Goal: Information Seeking & Learning: Learn about a topic

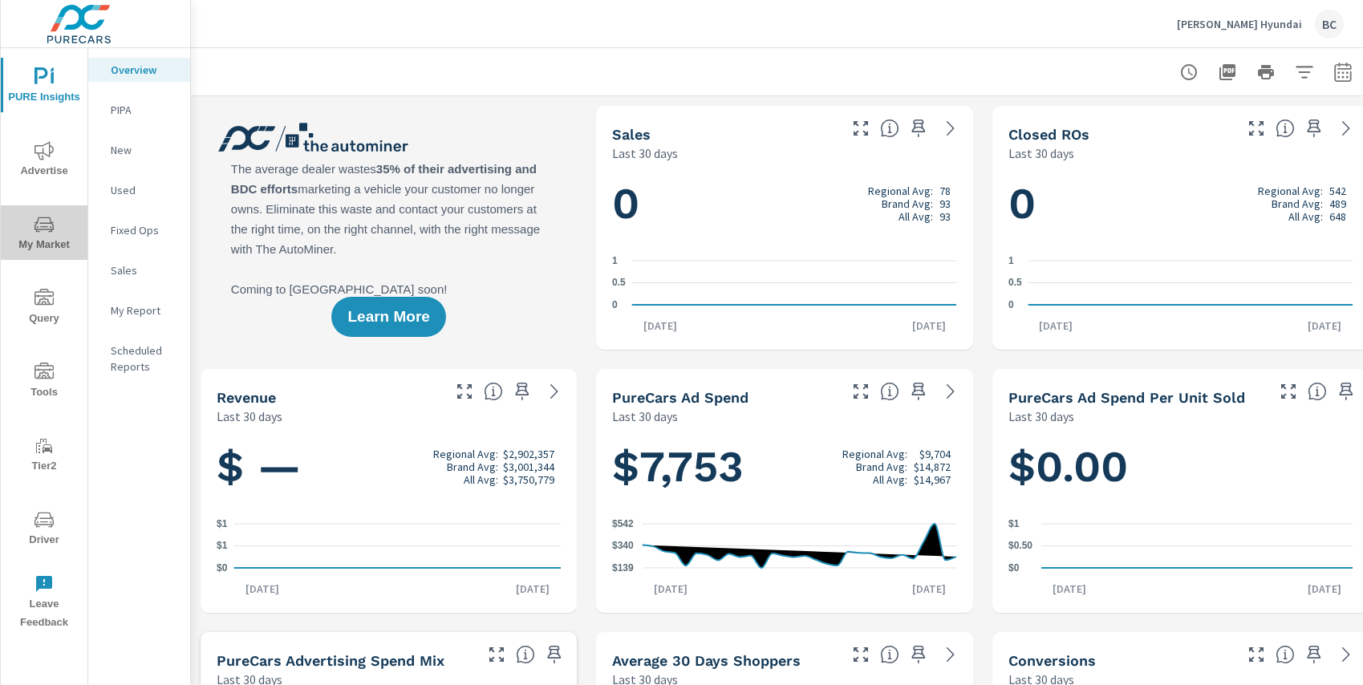
click at [49, 233] on icon "nav menu" at bounding box center [43, 224] width 19 height 19
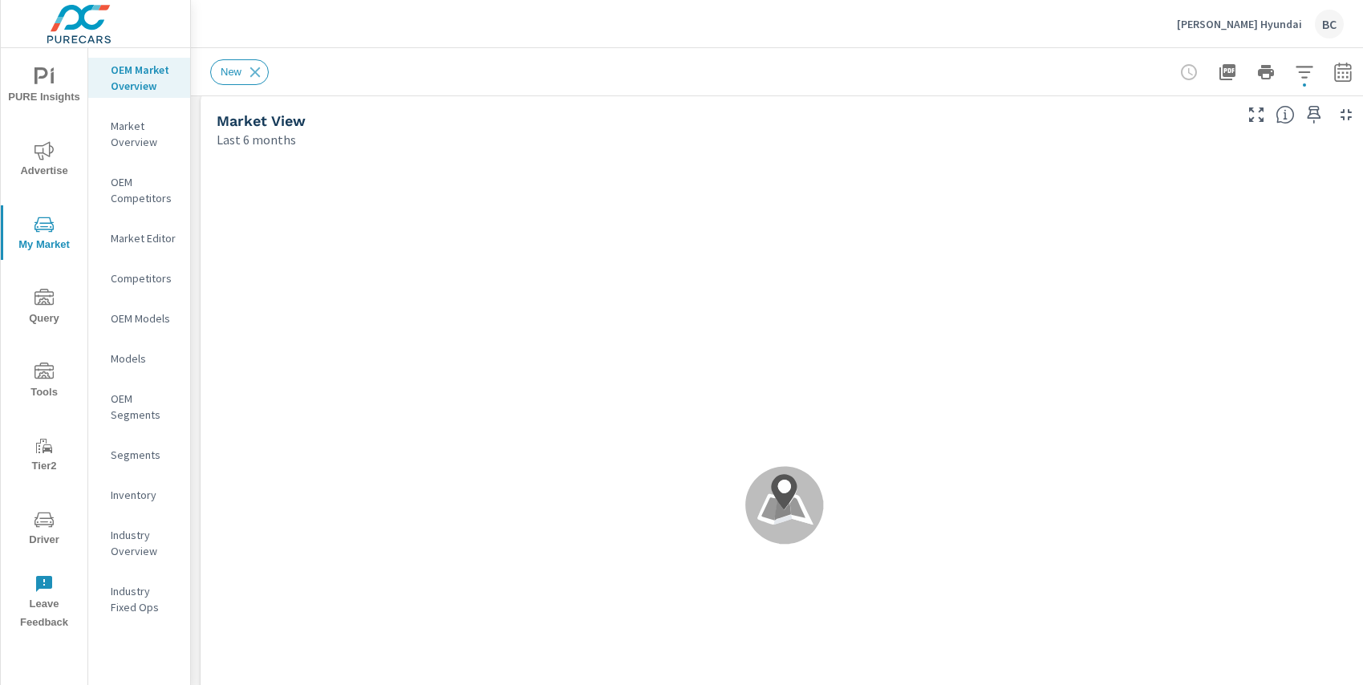
scroll to position [17, 0]
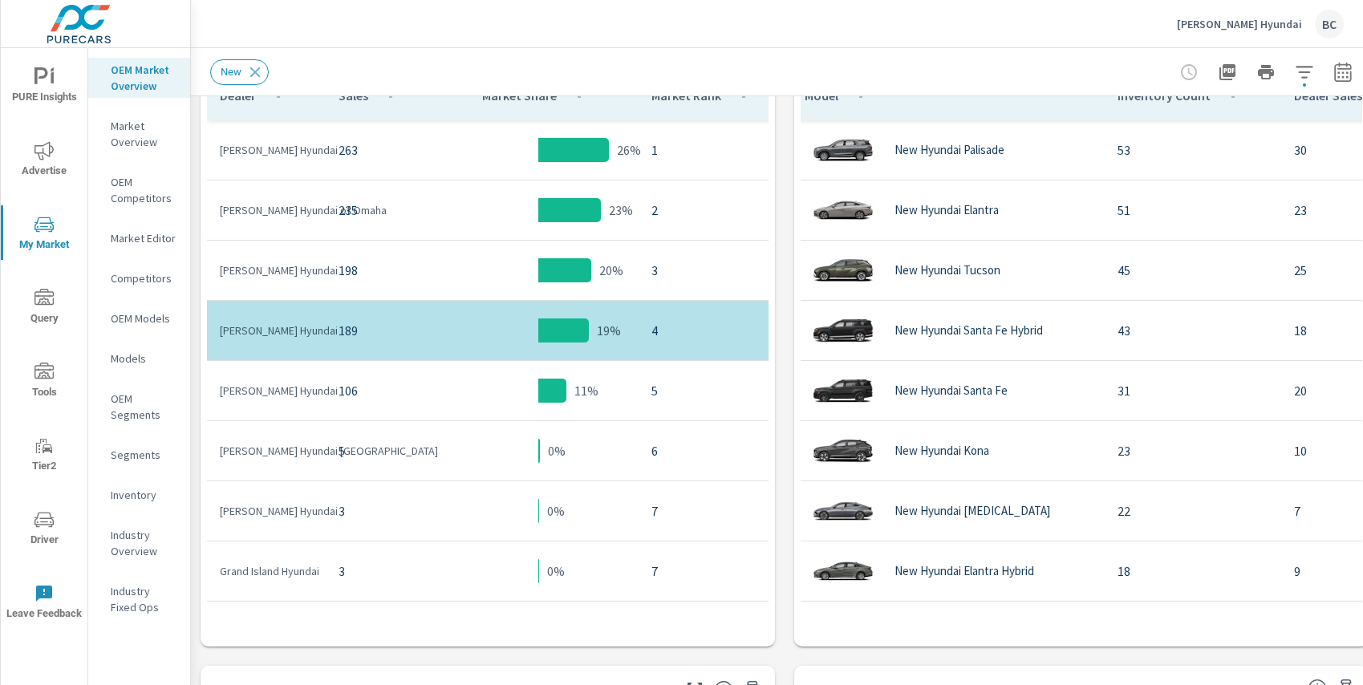
scroll to position [60, 0]
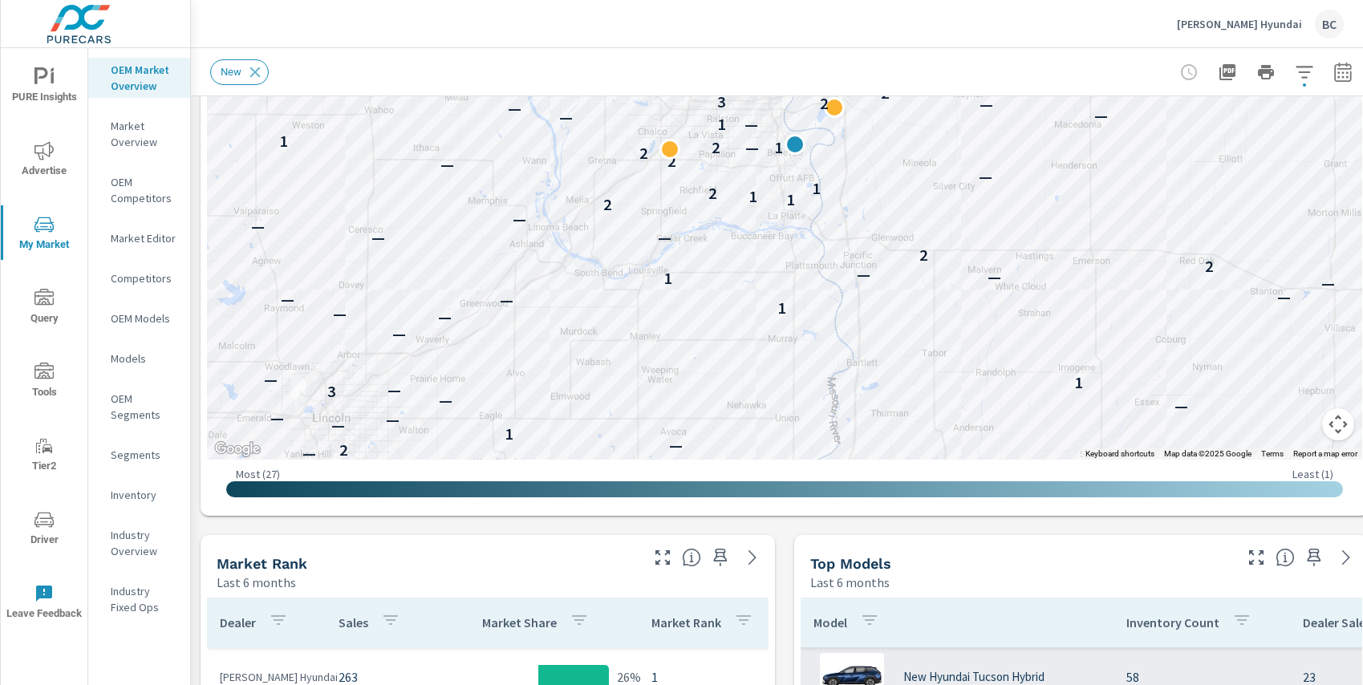
scroll to position [355, 0]
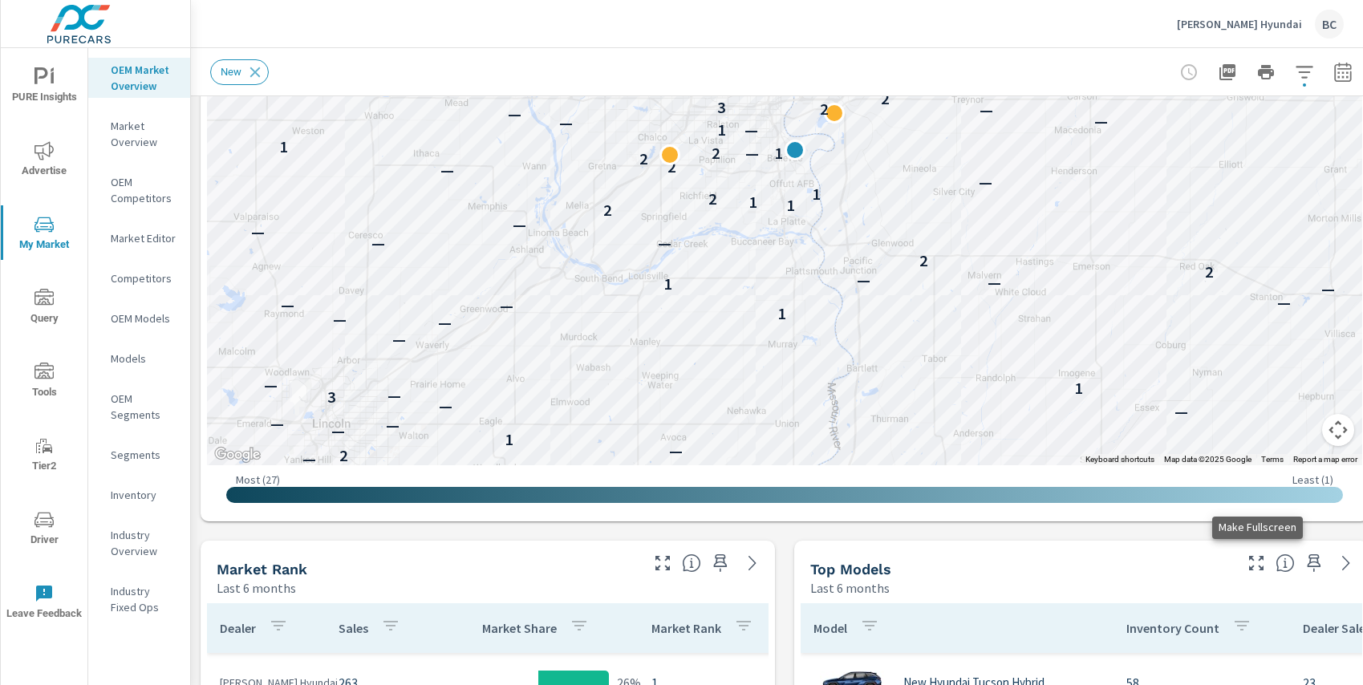
click at [1263, 561] on icon "button" at bounding box center [1256, 563] width 19 height 19
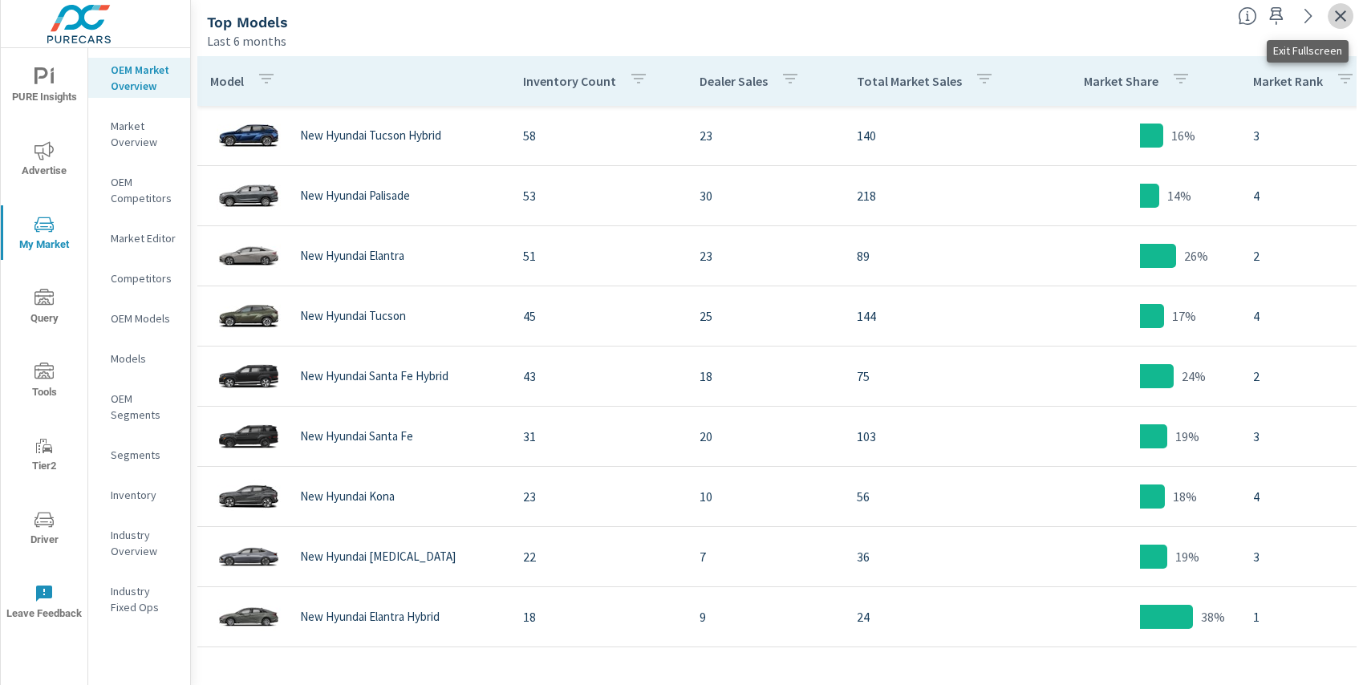
click at [1344, 17] on icon "button" at bounding box center [1340, 15] width 19 height 19
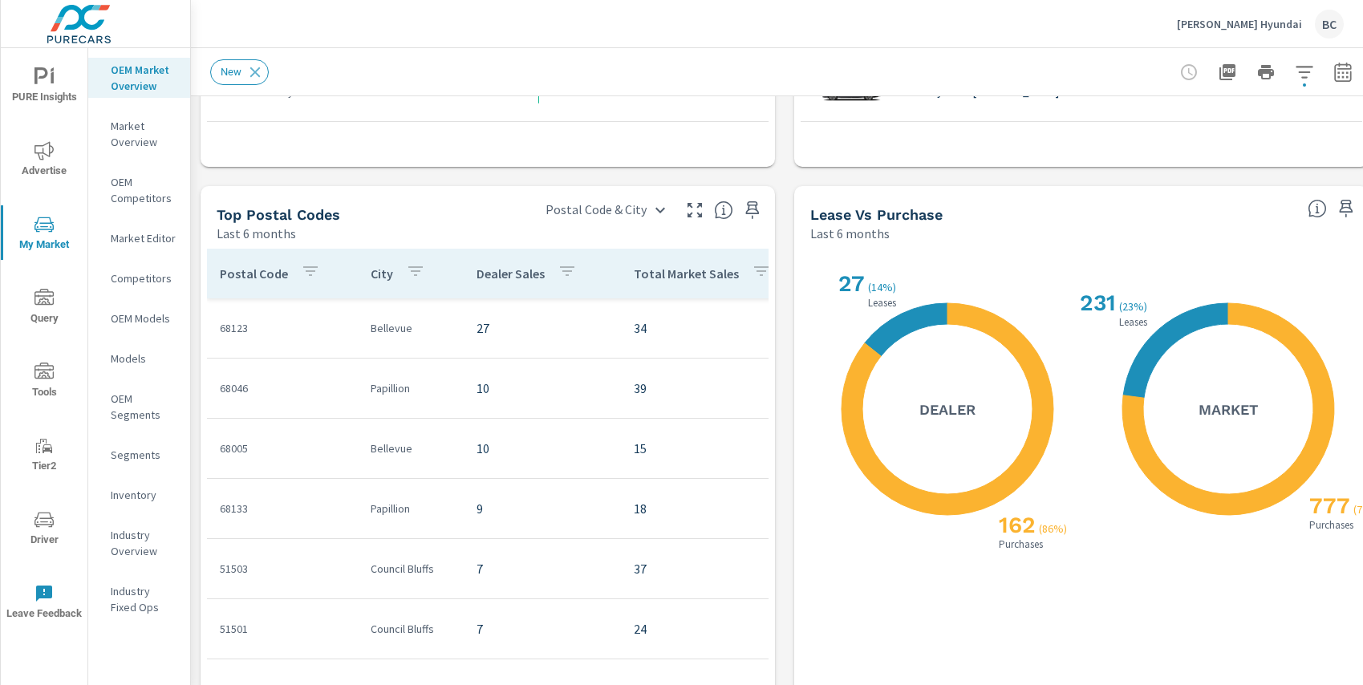
scroll to position [1449, 0]
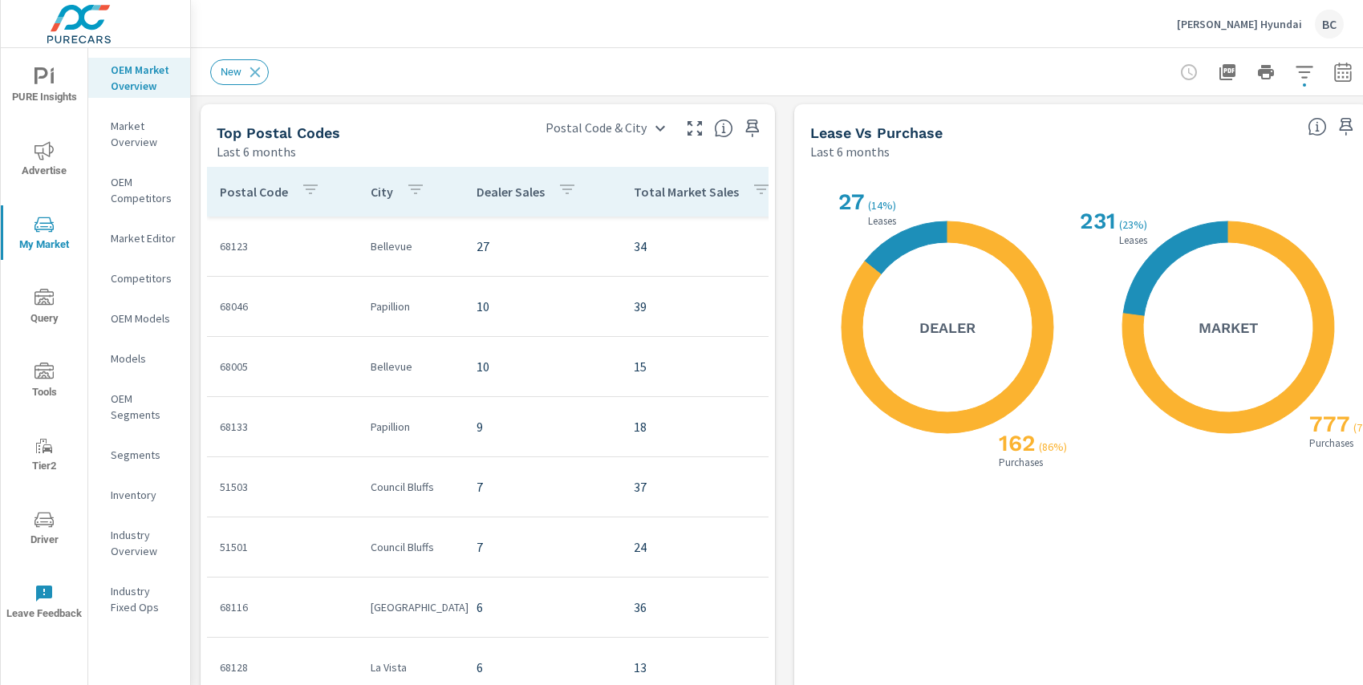
click at [1000, 244] on icon at bounding box center [948, 327] width 212 height 212
